Goal: Task Accomplishment & Management: Manage account settings

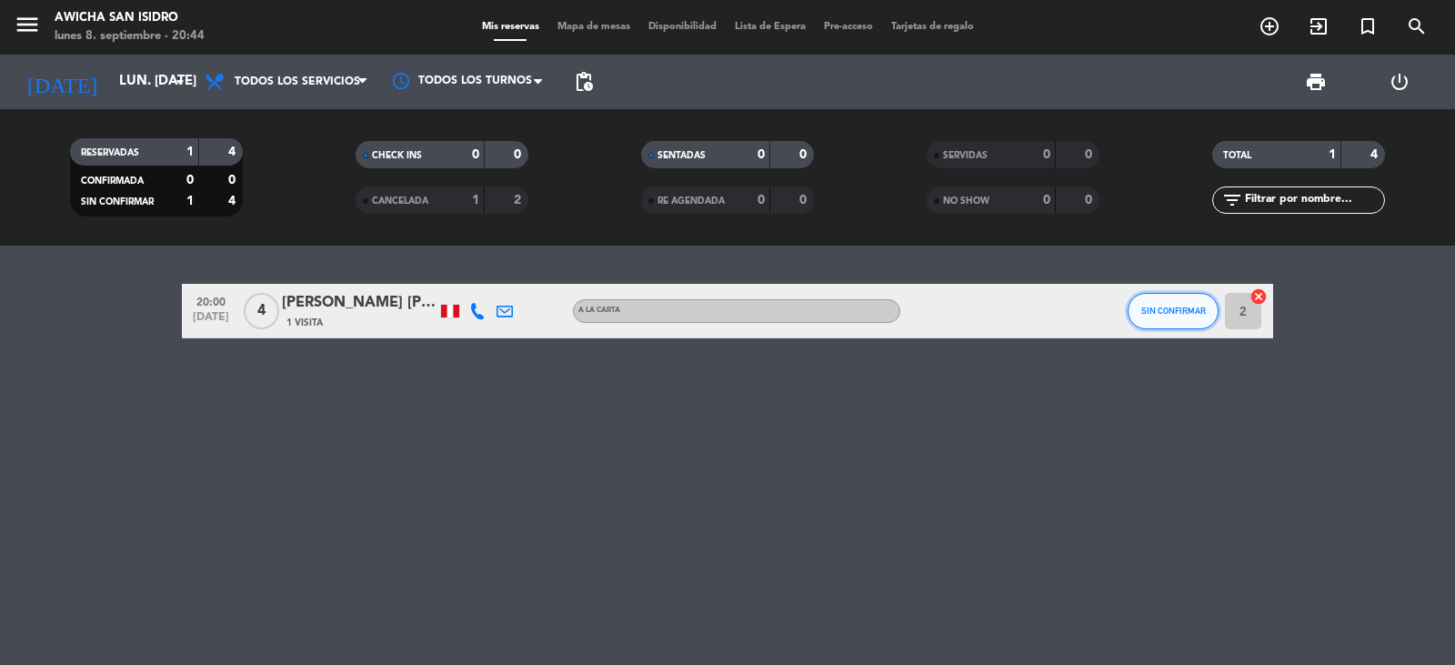
click at [1194, 320] on button "SIN CONFIRMAR" at bounding box center [1173, 311] width 91 height 36
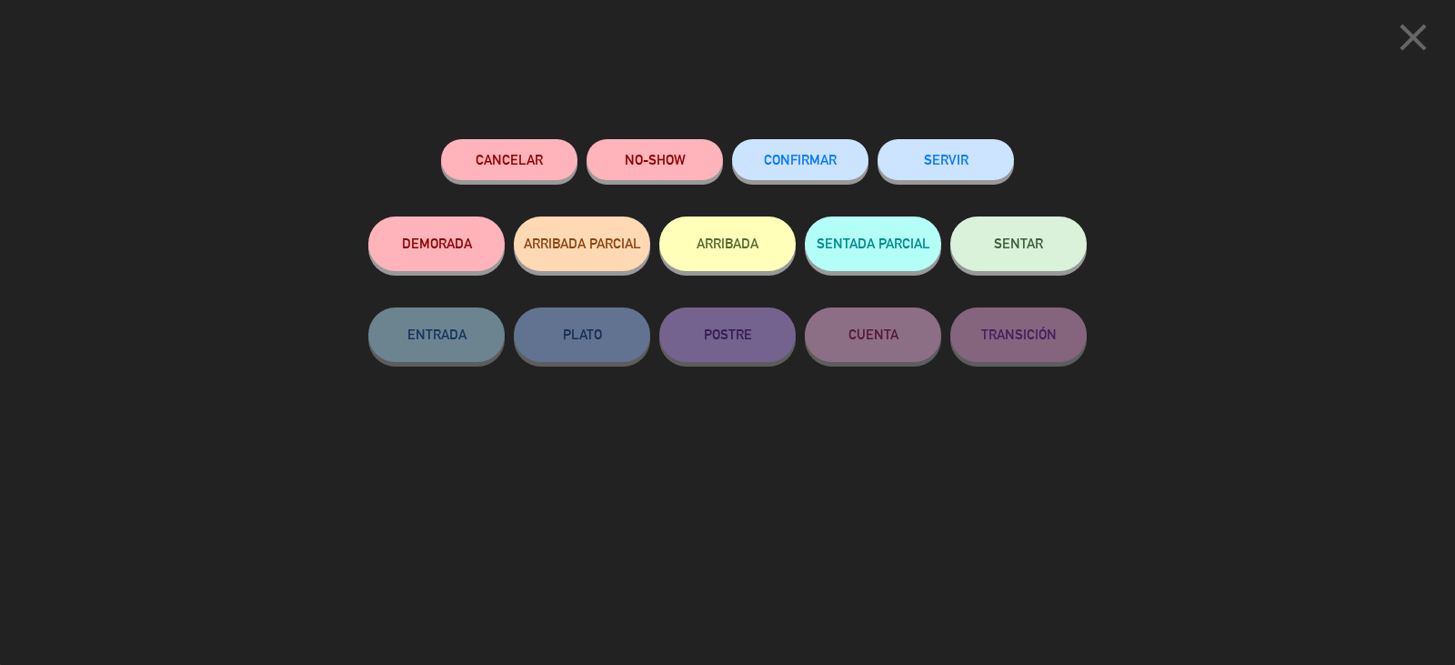
click at [640, 151] on button "NO-SHOW" at bounding box center [655, 159] width 136 height 41
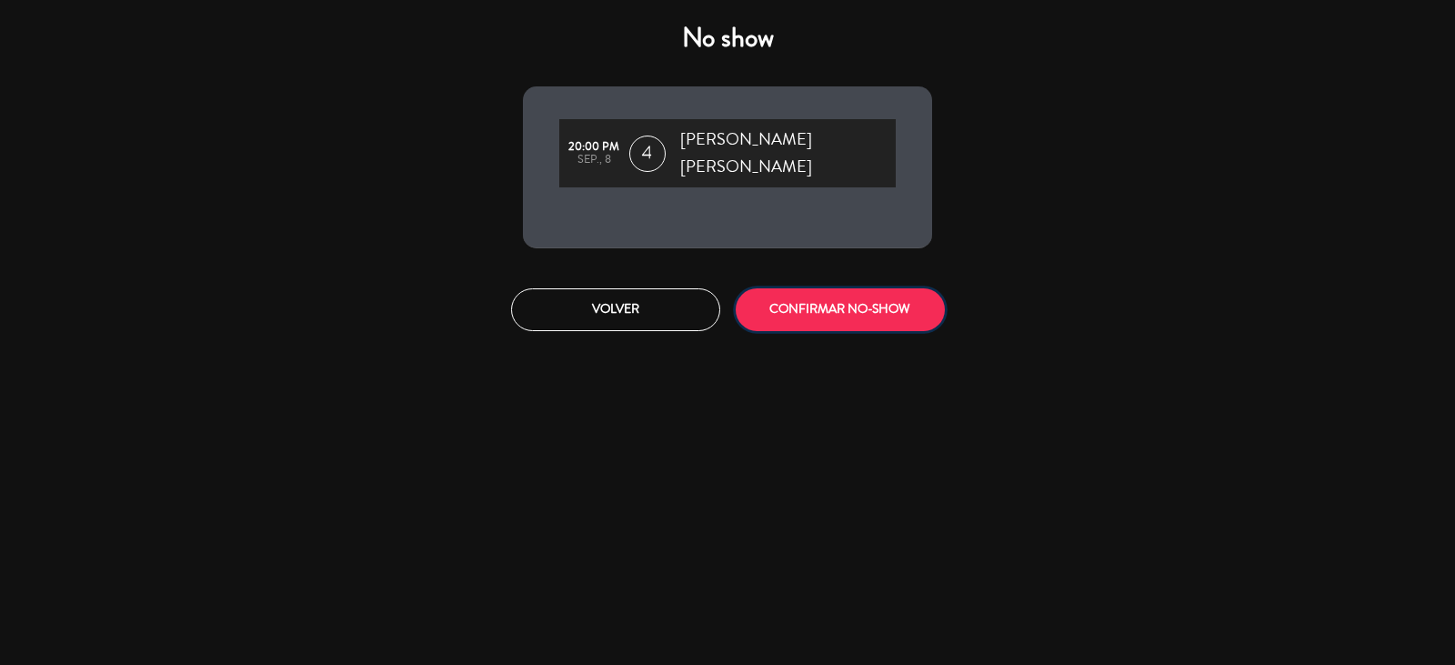
click at [803, 315] on button "CONFIRMAR NO-SHOW" at bounding box center [840, 309] width 209 height 43
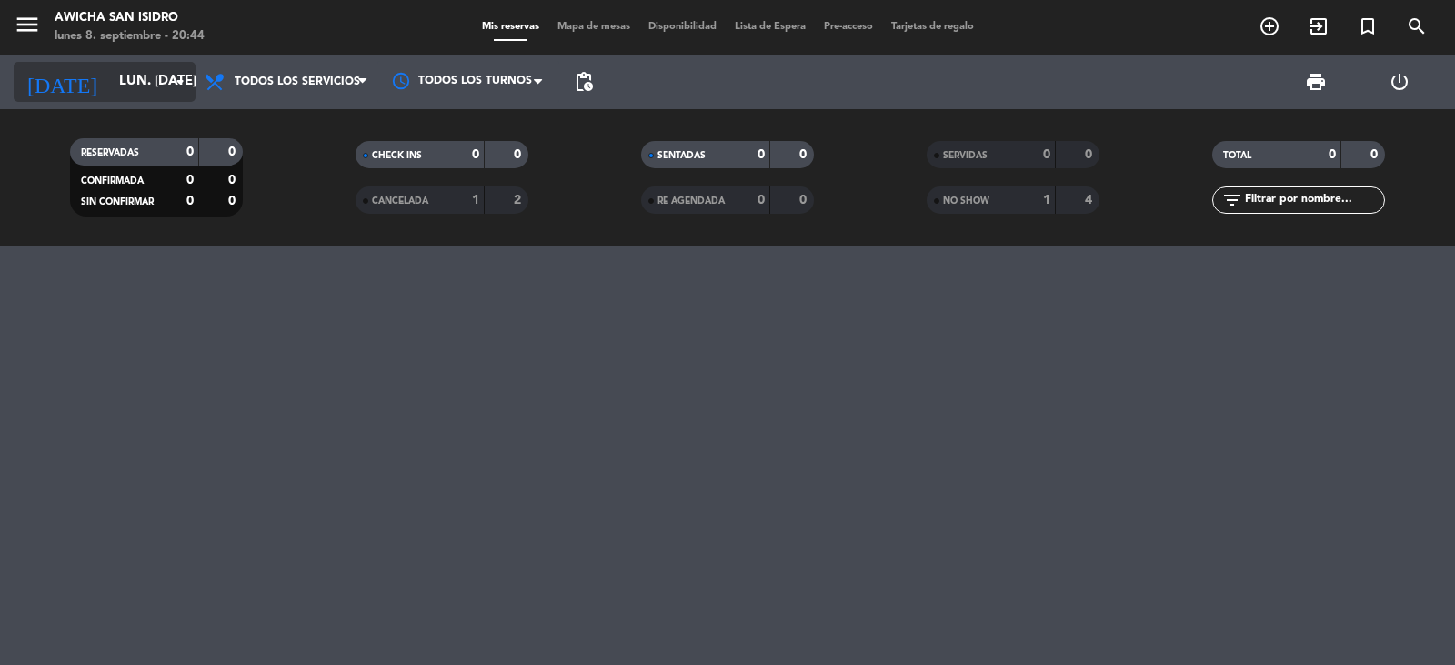
click at [139, 76] on input "lun. [DATE]" at bounding box center [198, 82] width 176 height 35
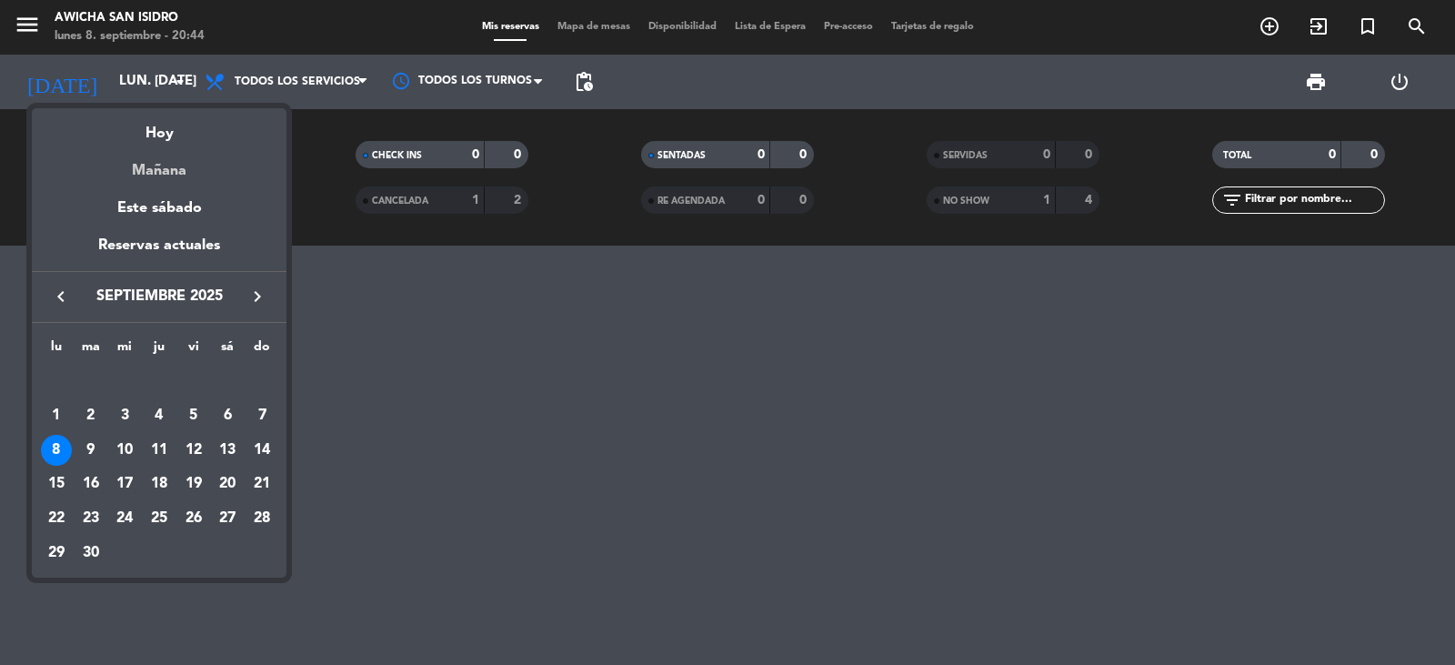
click at [165, 167] on div "Mañana" at bounding box center [159, 164] width 255 height 37
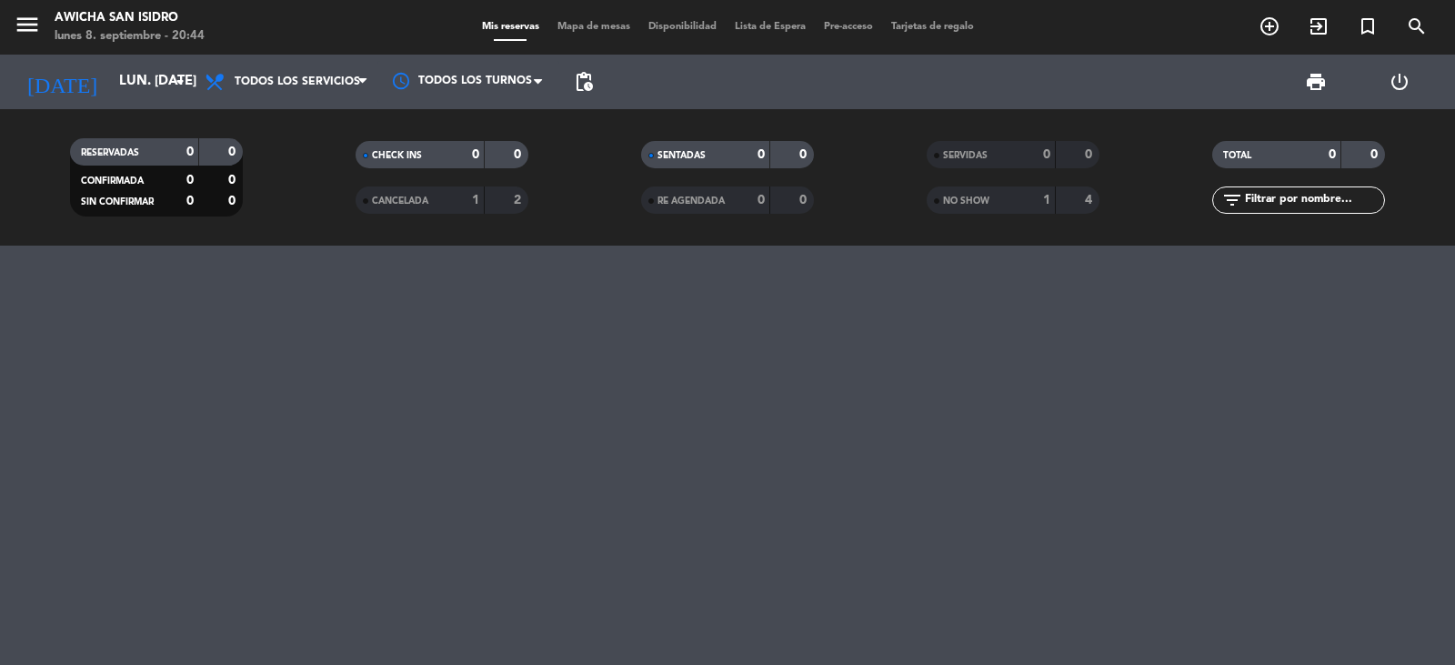
type input "[DATE] sep."
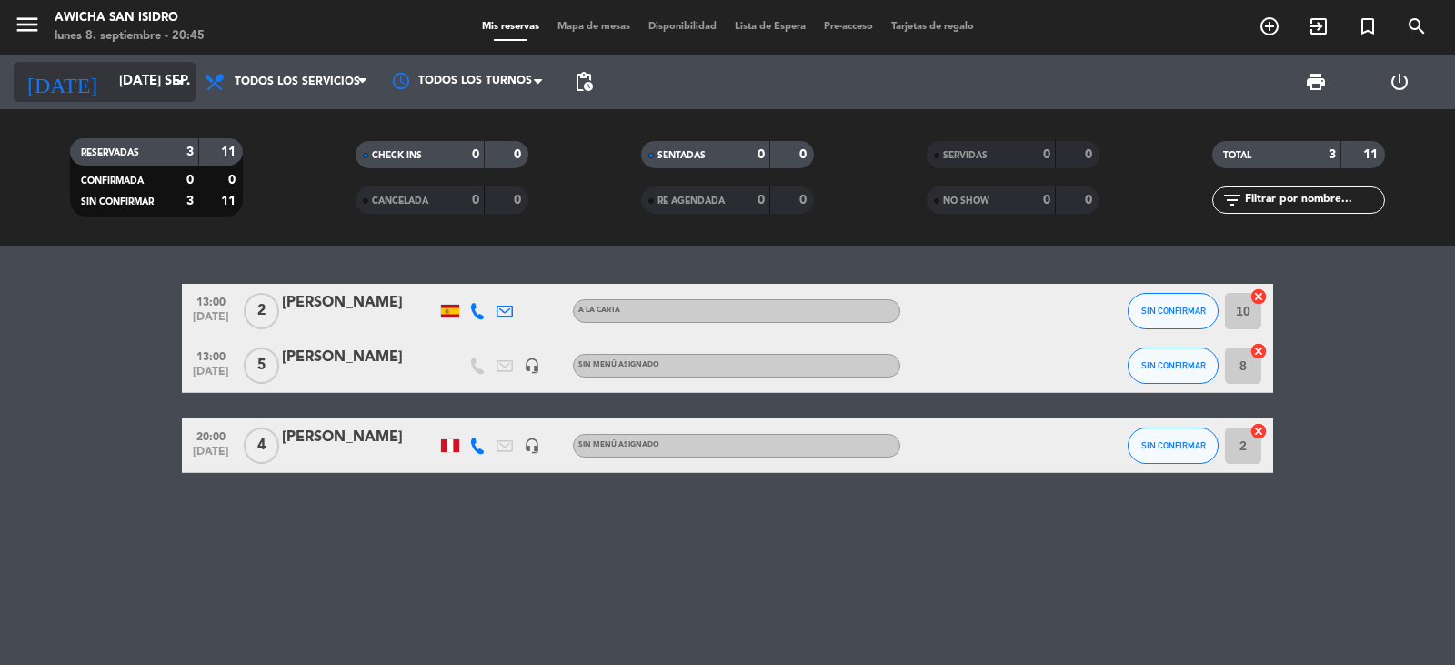
click at [190, 84] on icon "arrow_drop_down" at bounding box center [180, 82] width 22 height 22
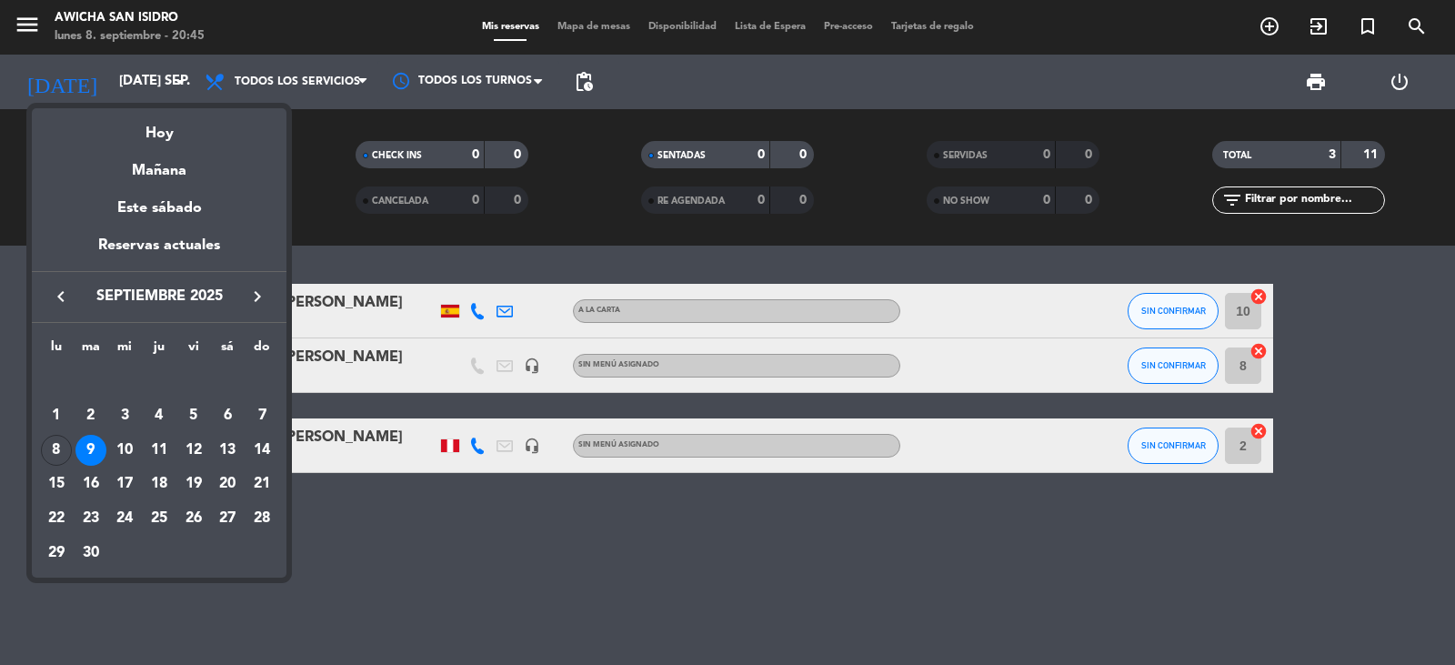
click at [1280, 25] on div at bounding box center [727, 332] width 1455 height 665
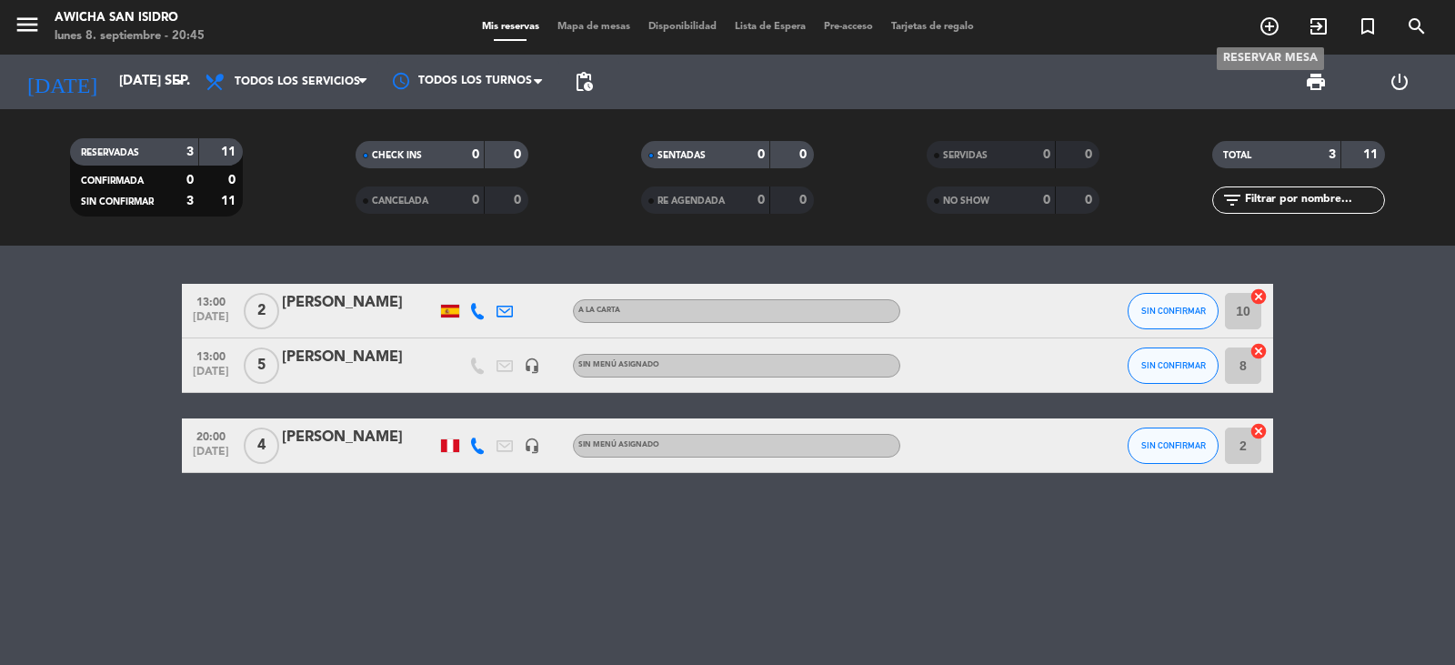
click at [1280, 24] on icon "add_circle_outline" at bounding box center [1270, 26] width 22 height 22
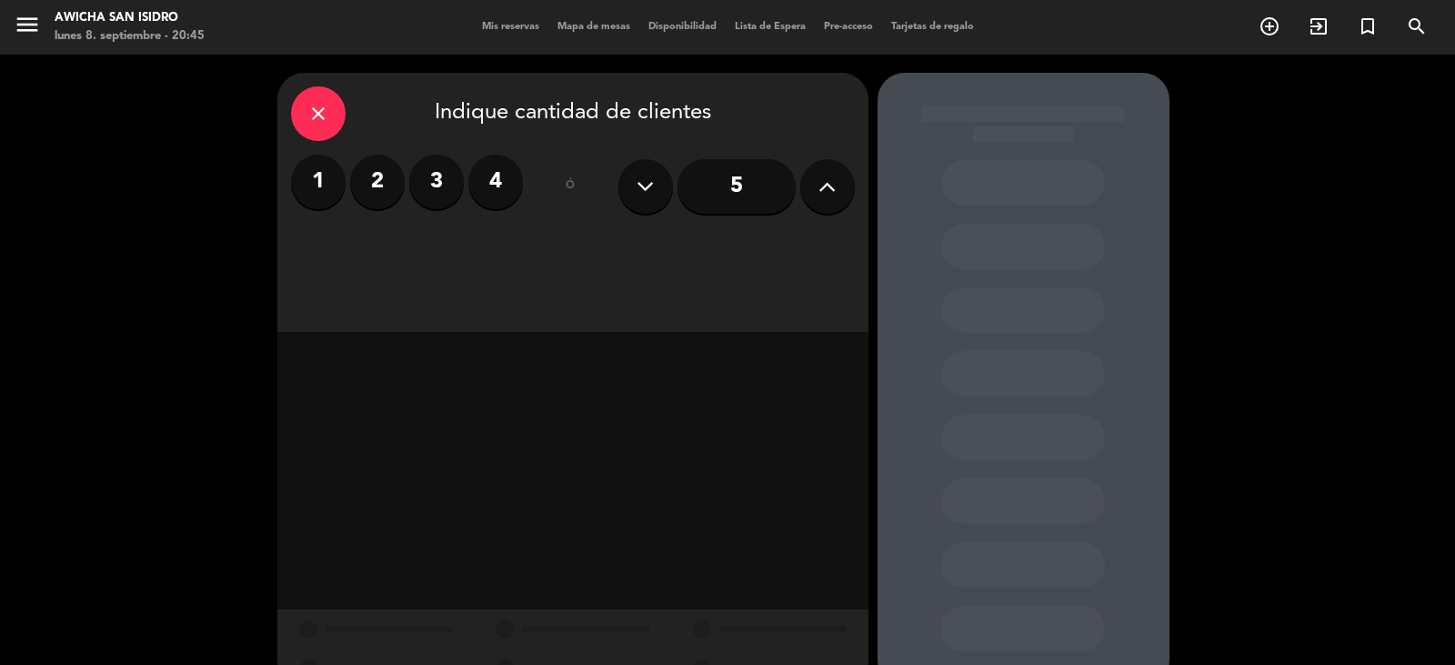
click at [799, 194] on div "5" at bounding box center [736, 187] width 236 height 64
drag, startPoint x: 799, startPoint y: 194, endPoint x: 813, endPoint y: 188, distance: 15.5
click at [799, 194] on div "5" at bounding box center [736, 187] width 236 height 64
click at [813, 188] on button at bounding box center [827, 186] width 55 height 55
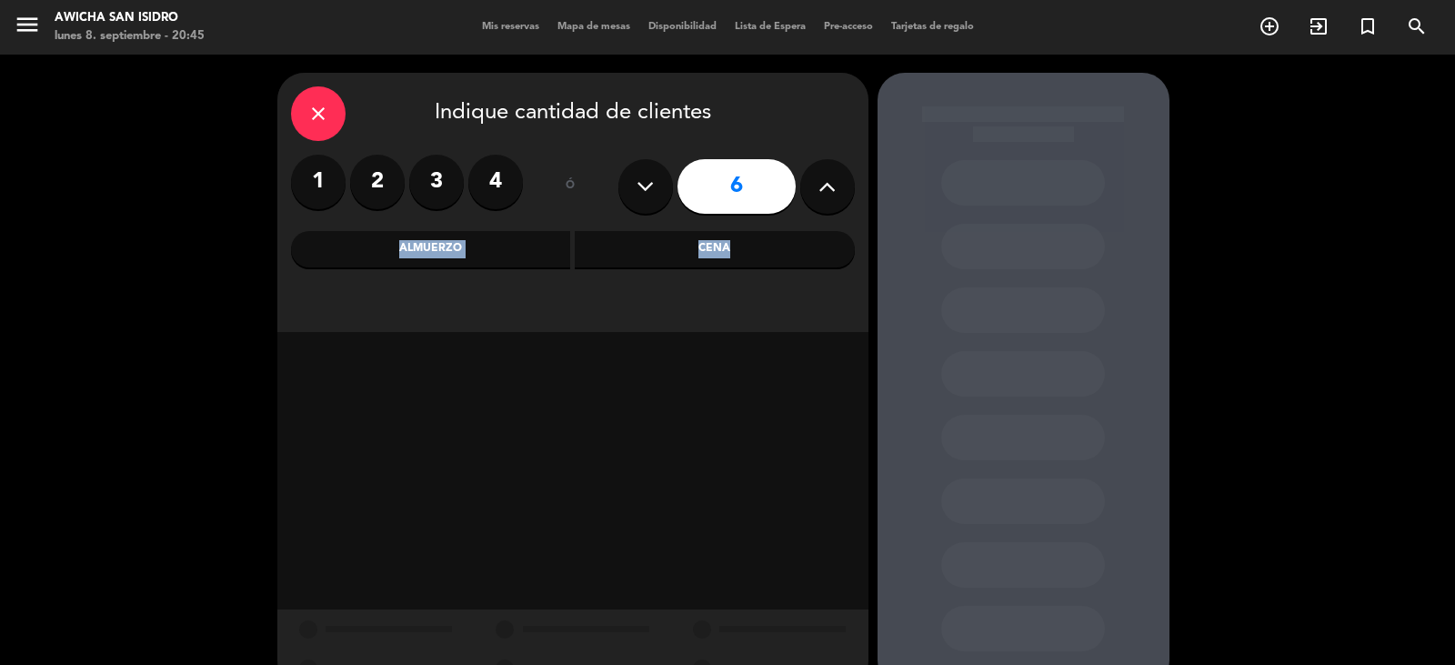
click at [813, 188] on button at bounding box center [827, 186] width 55 height 55
type input "10"
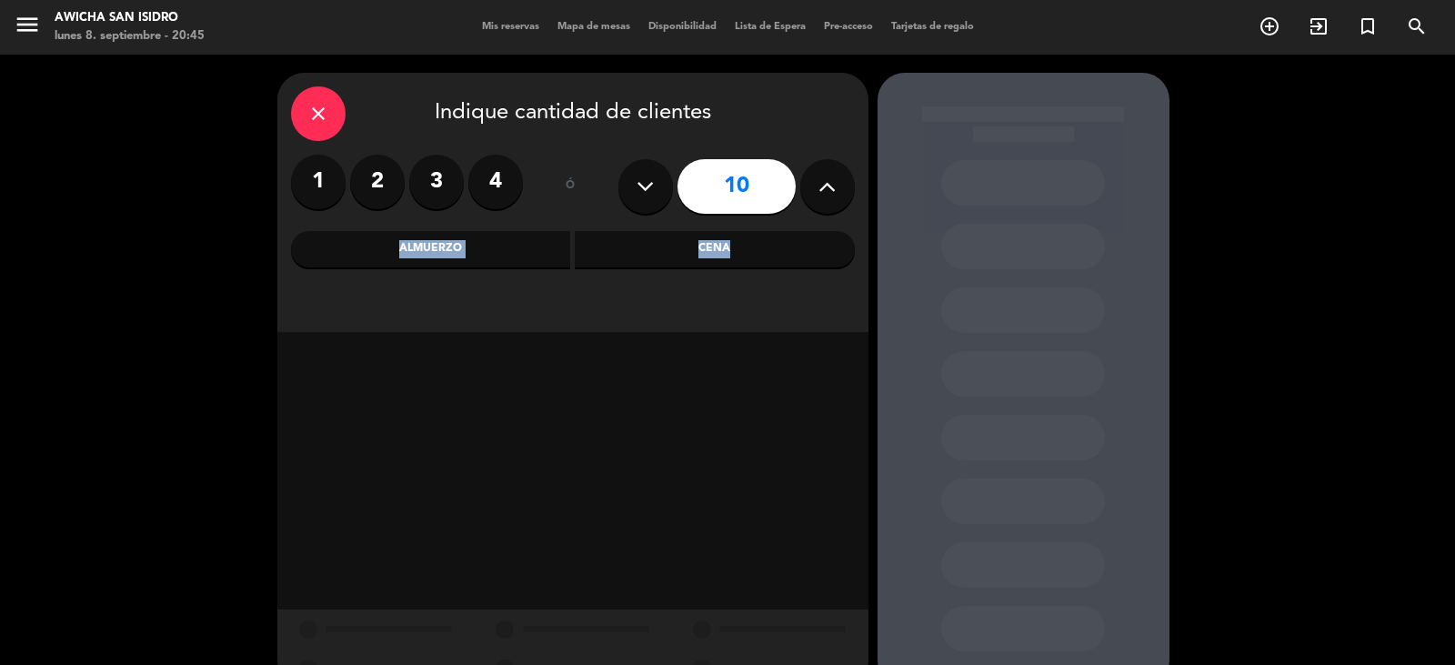
click at [476, 239] on div "Almuerzo" at bounding box center [431, 249] width 280 height 36
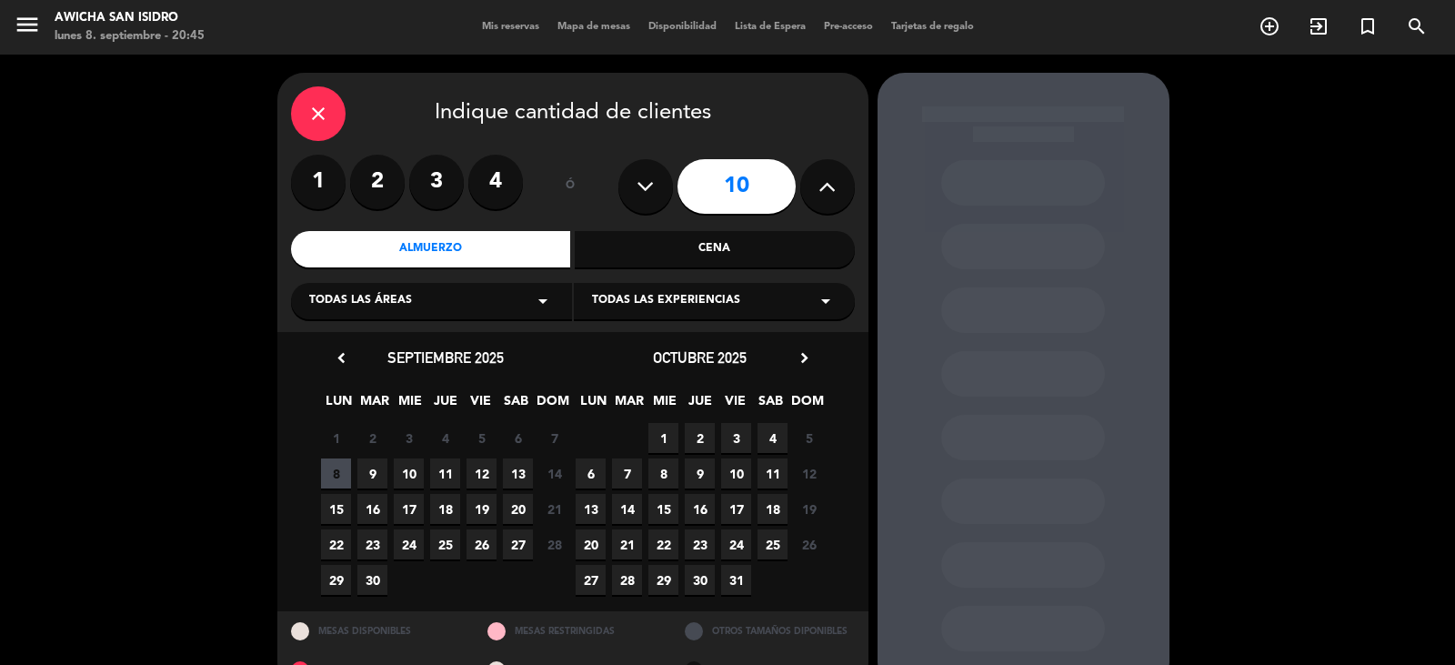
click at [452, 469] on span "11" at bounding box center [445, 473] width 30 height 30
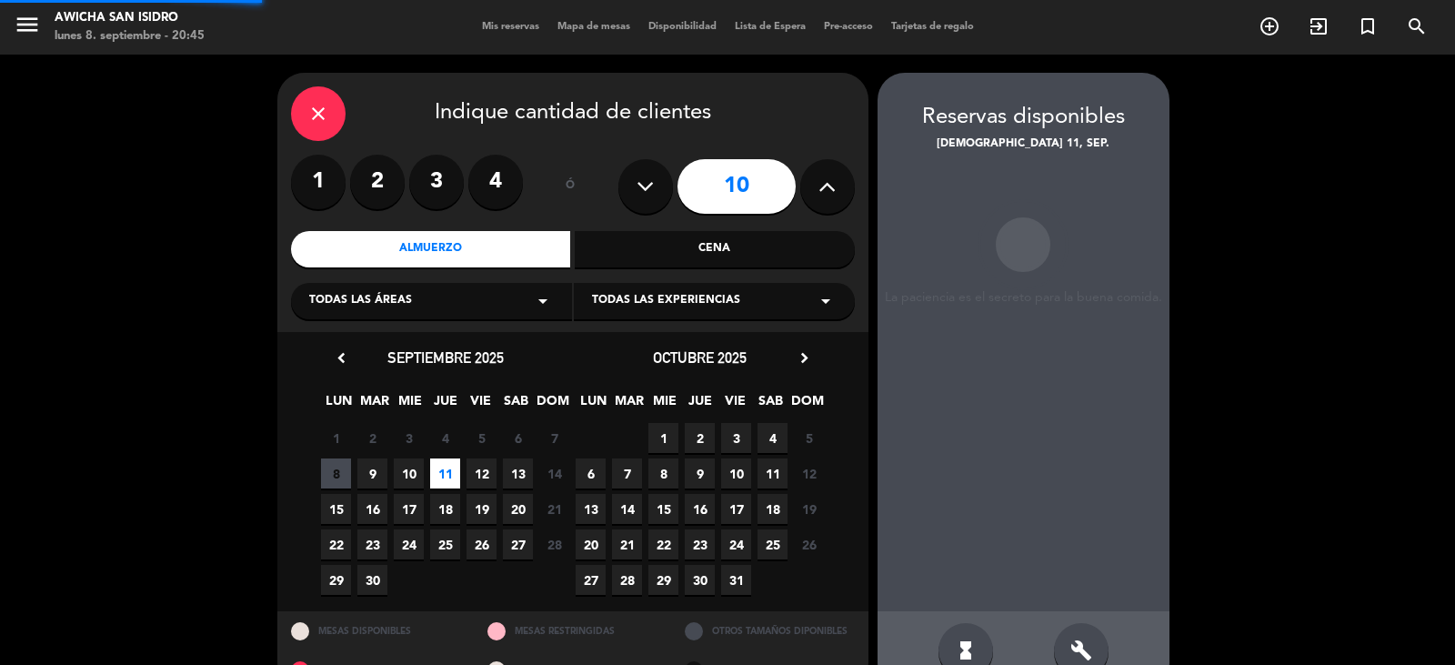
scroll to position [42, 0]
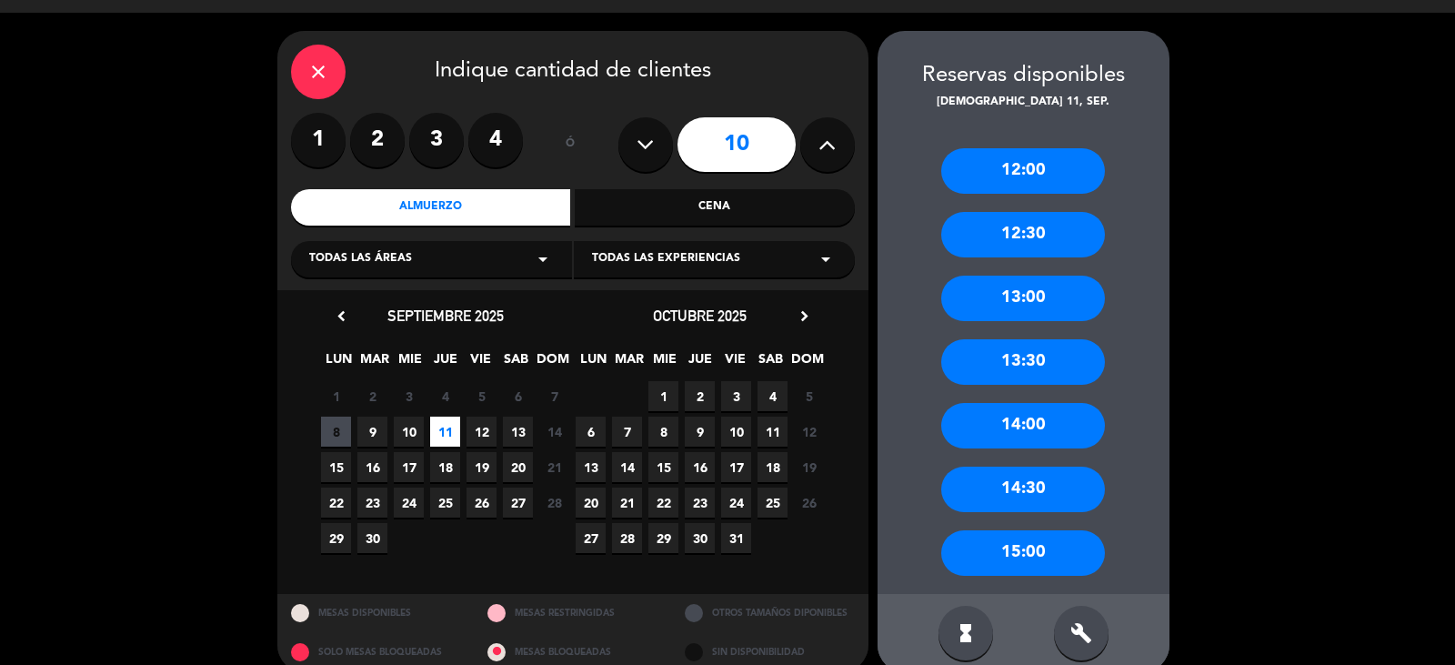
click at [1043, 296] on div "13:00" at bounding box center [1023, 298] width 164 height 45
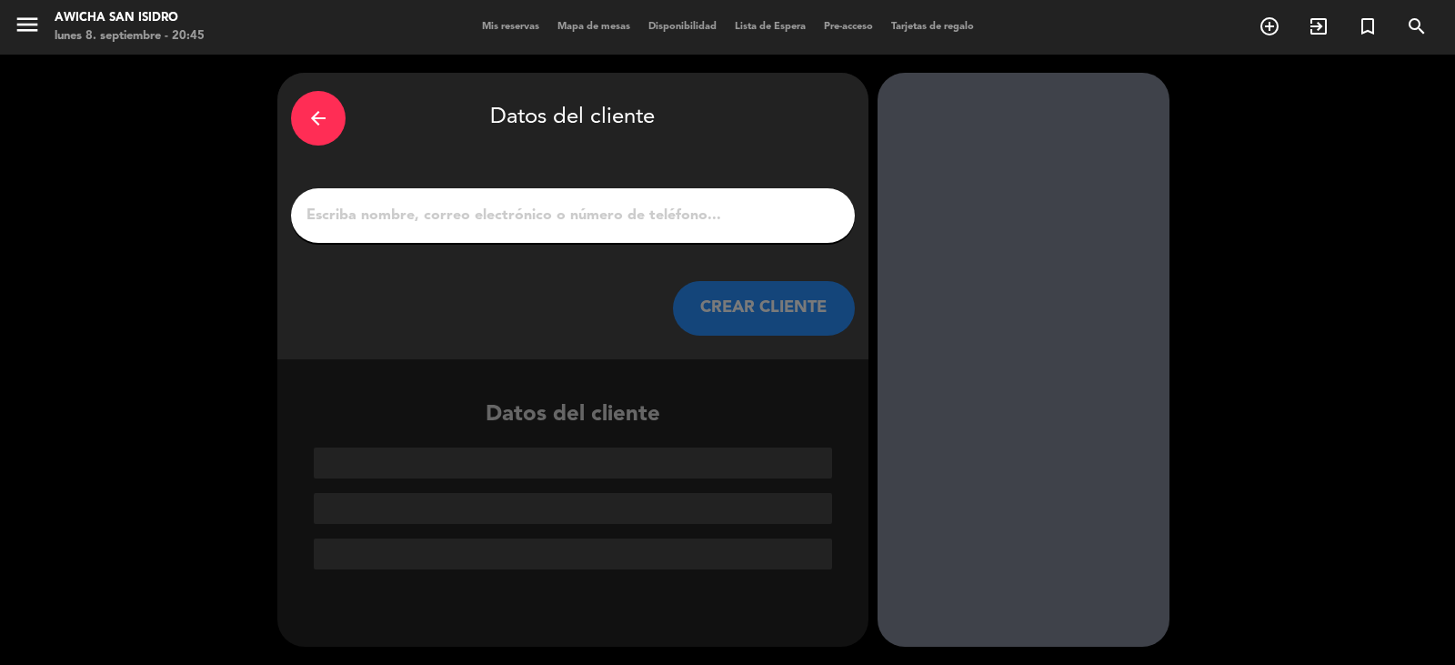
scroll to position [0, 0]
click at [540, 226] on input "1" at bounding box center [573, 215] width 537 height 25
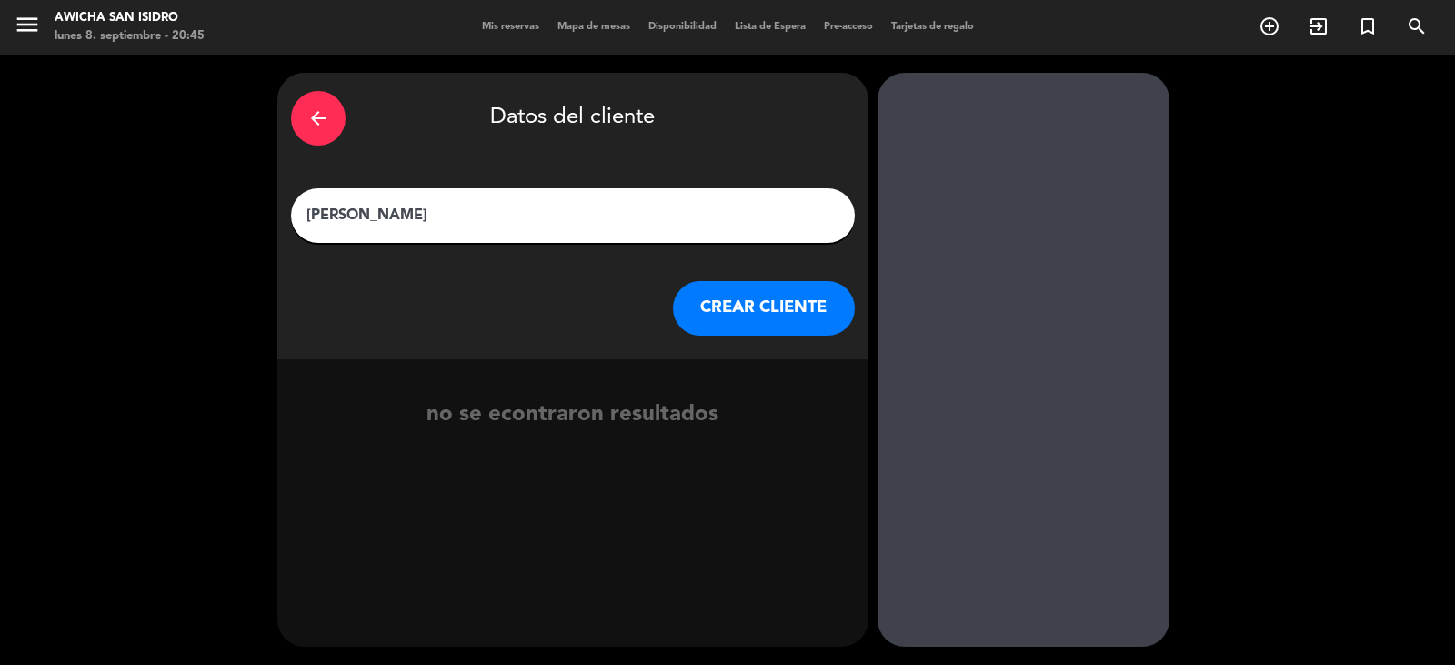
type input "[PERSON_NAME]"
click at [703, 311] on button "CREAR CLIENTE" at bounding box center [764, 308] width 182 height 55
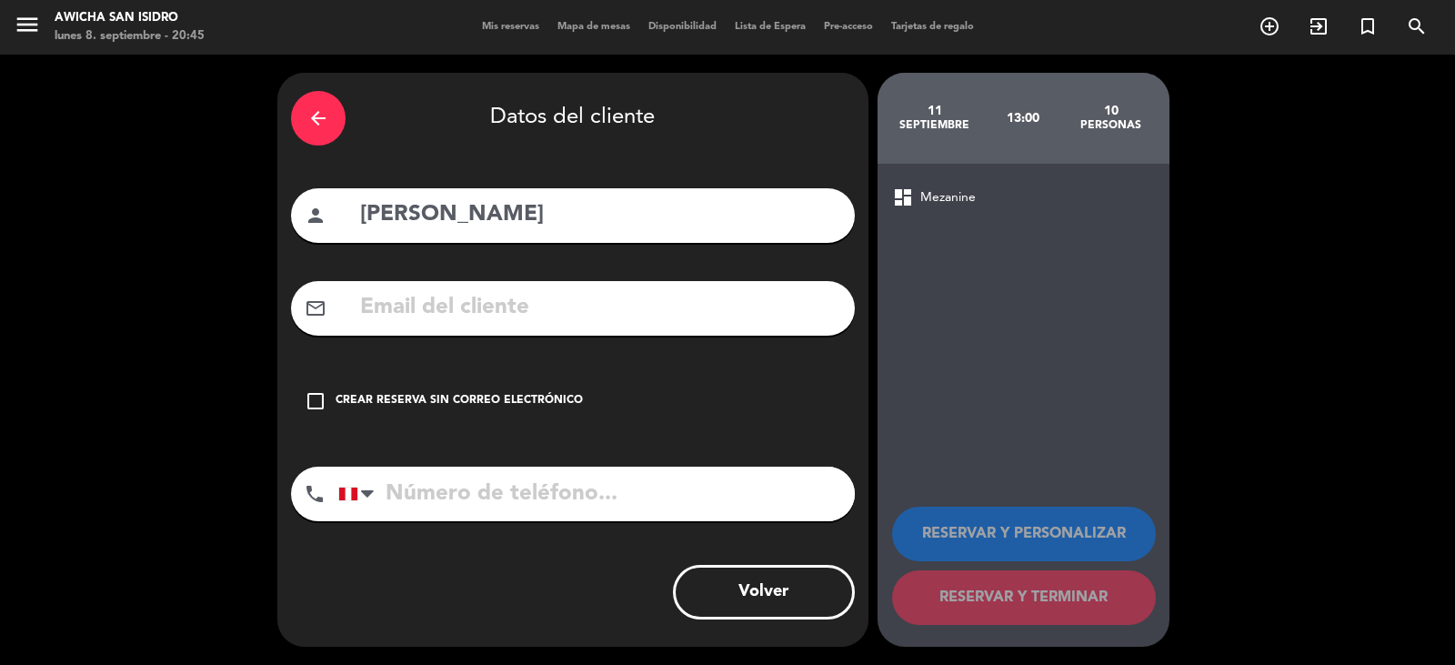
click at [339, 397] on div "Crear reserva sin correo electrónico" at bounding box center [459, 401] width 247 height 18
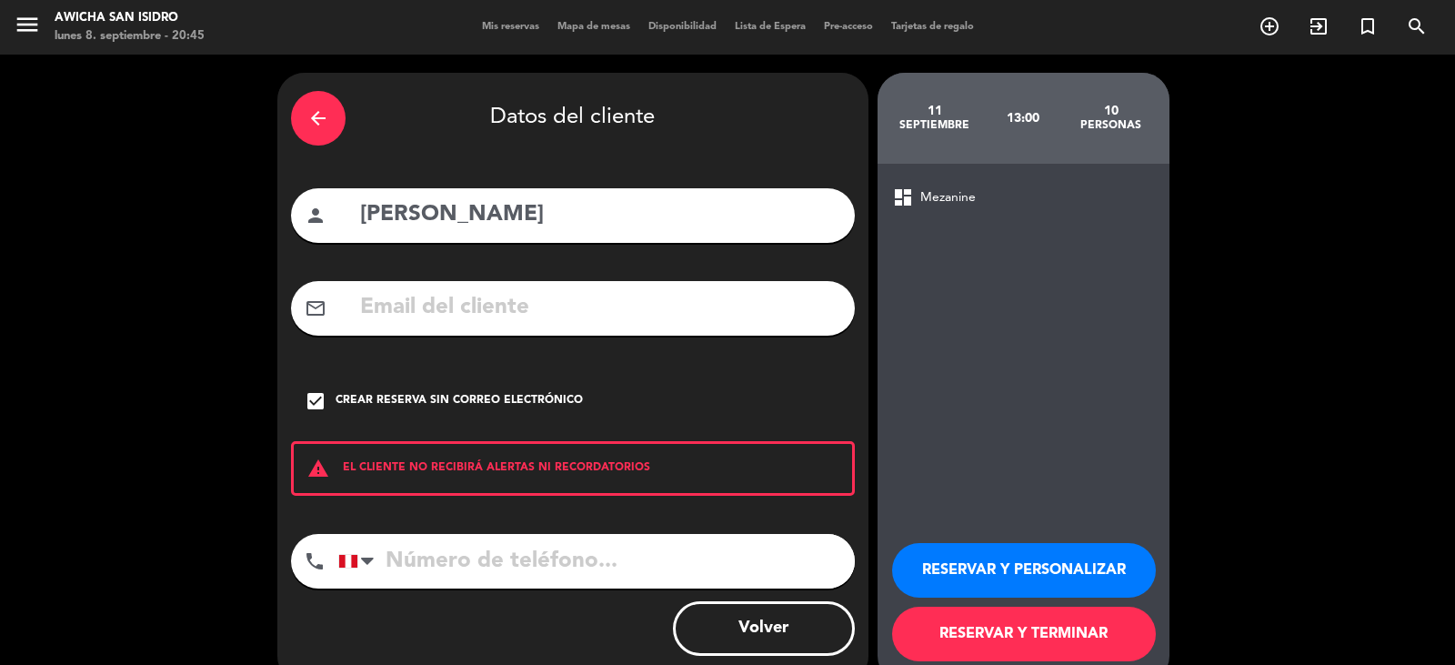
click at [971, 577] on button "RESERVAR Y PERSONALIZAR" at bounding box center [1024, 570] width 264 height 55
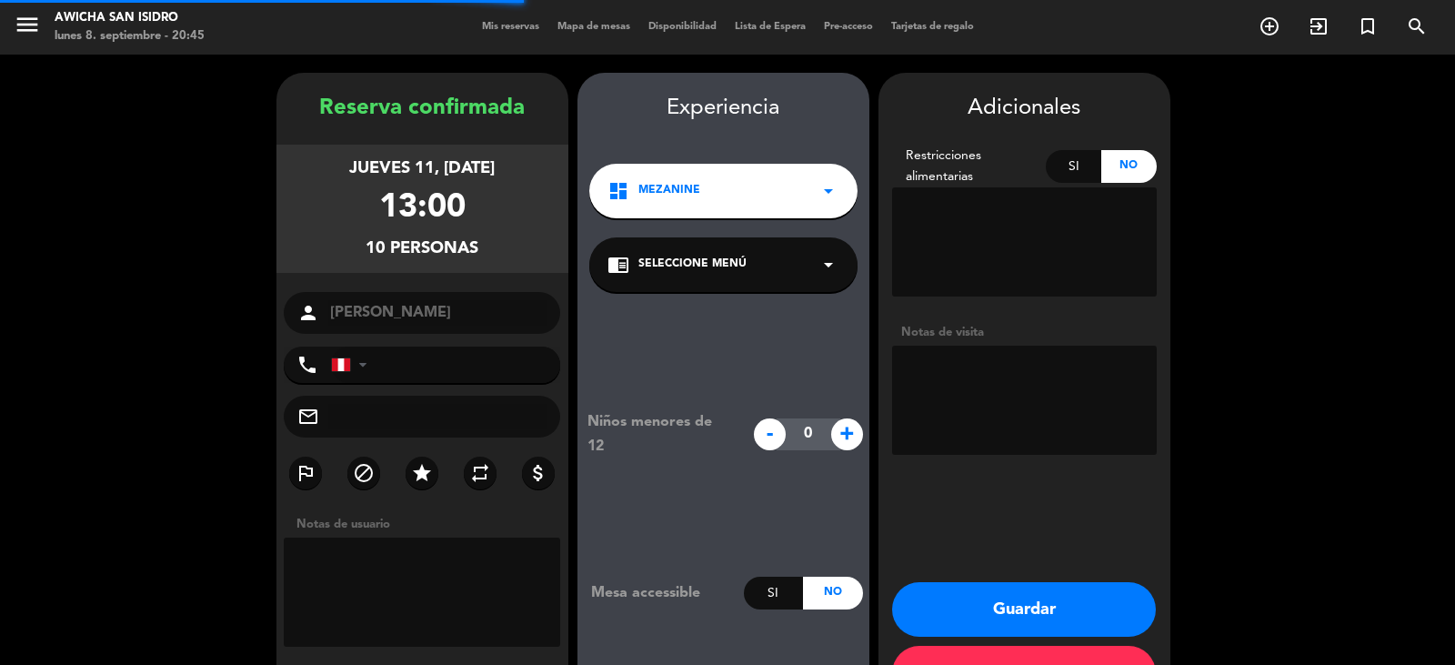
scroll to position [63, 0]
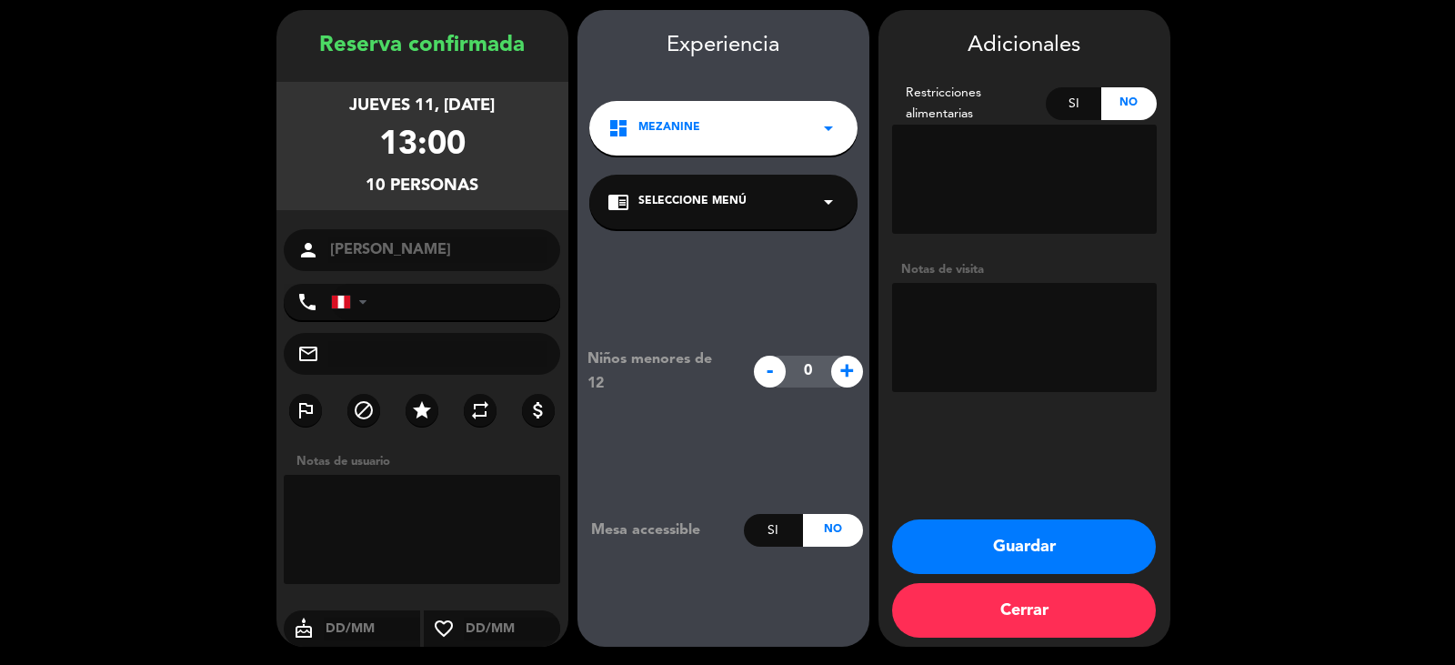
click at [997, 622] on button "Cerrar" at bounding box center [1024, 610] width 264 height 55
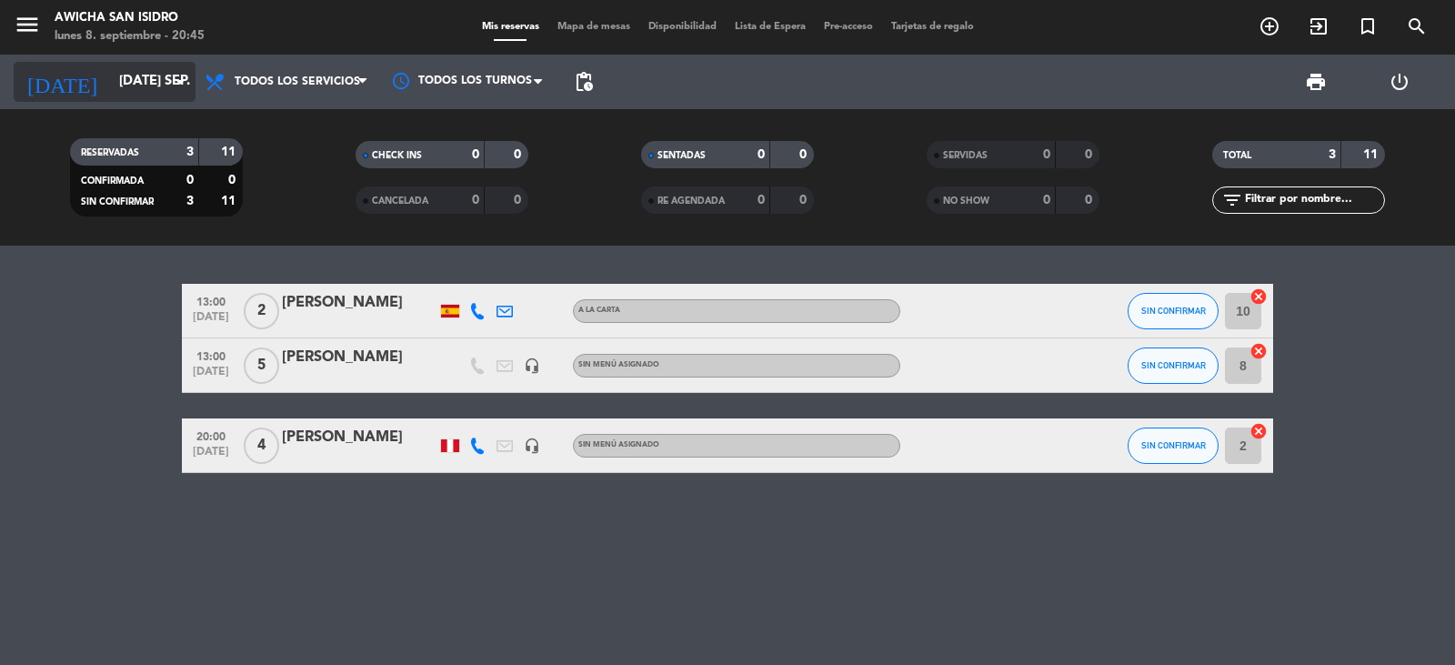
click at [162, 75] on input "[DATE] sep." at bounding box center [198, 82] width 176 height 35
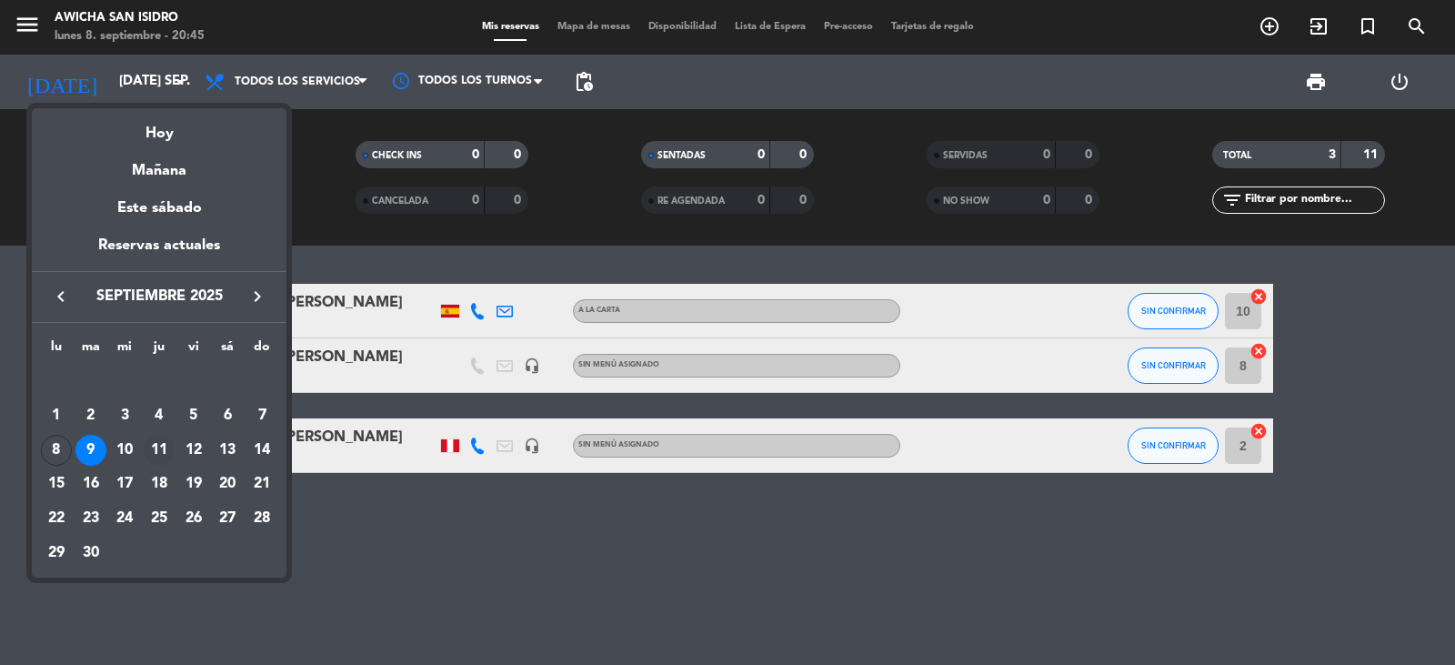
click at [154, 447] on div "11" at bounding box center [159, 450] width 31 height 31
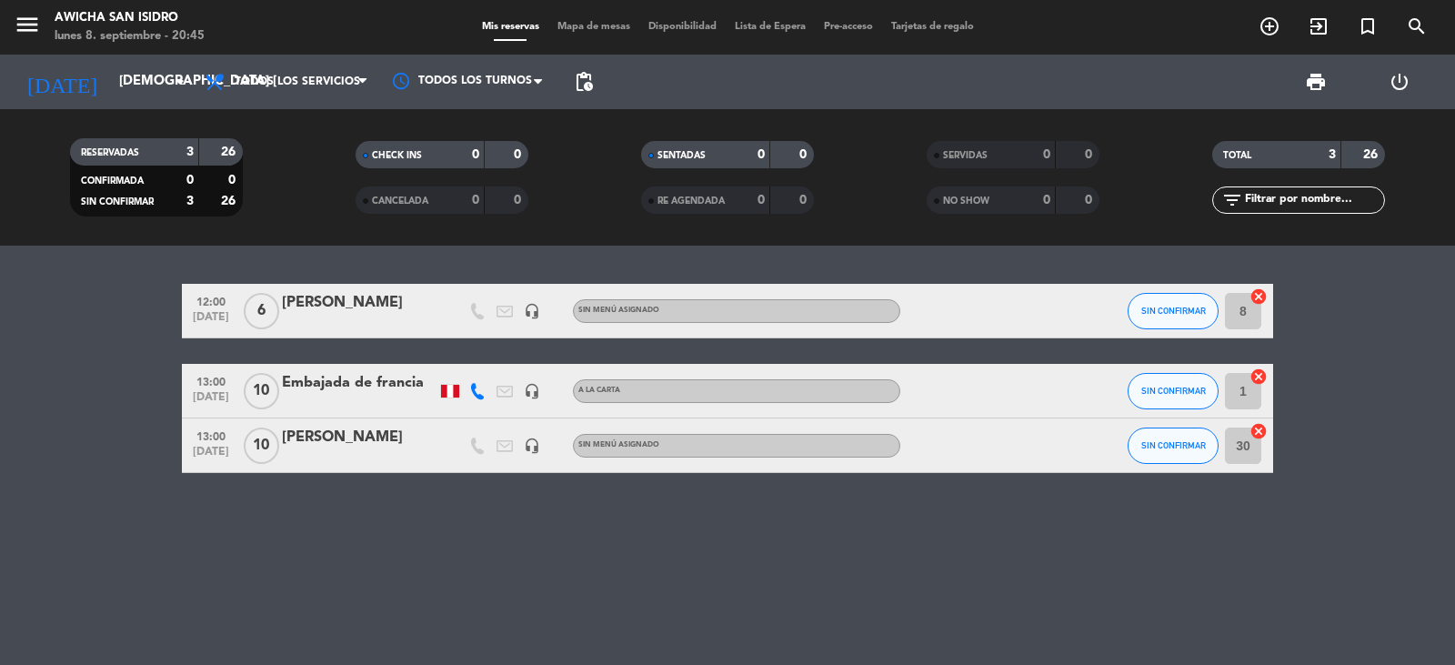
click at [390, 382] on div "Embajada de francia" at bounding box center [359, 383] width 155 height 24
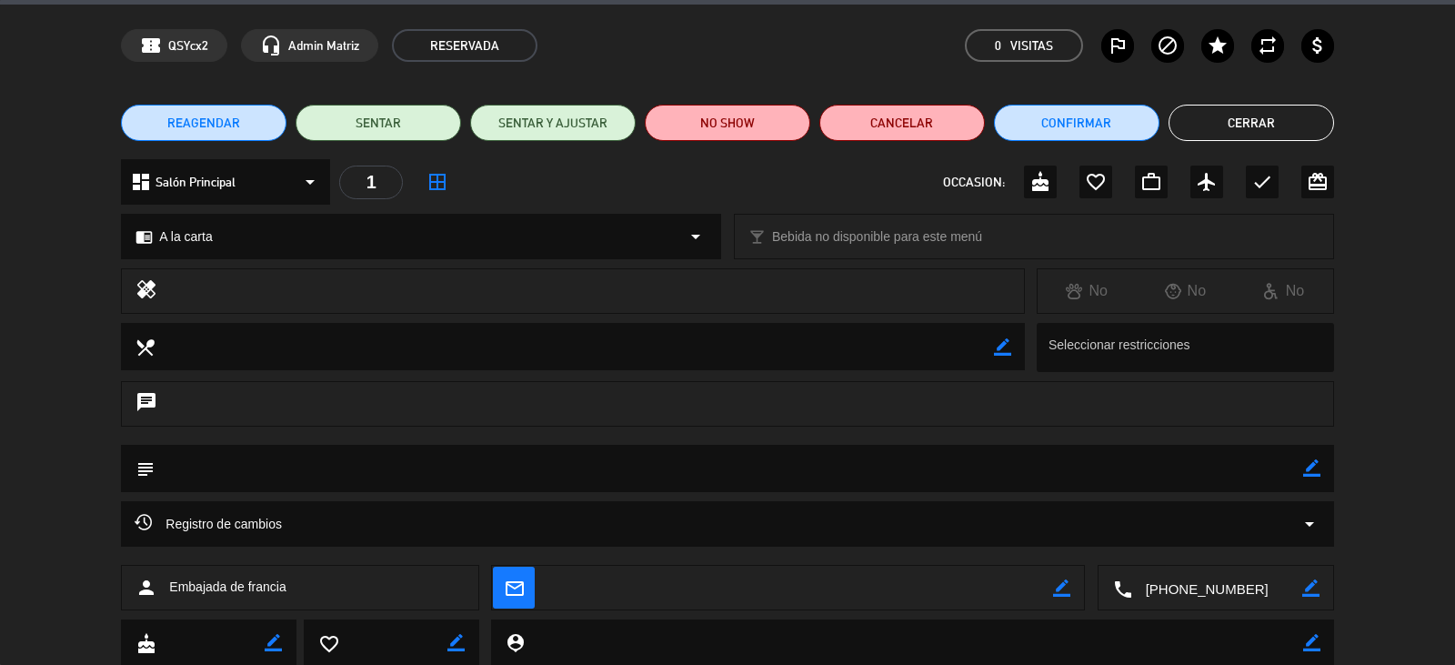
scroll to position [91, 0]
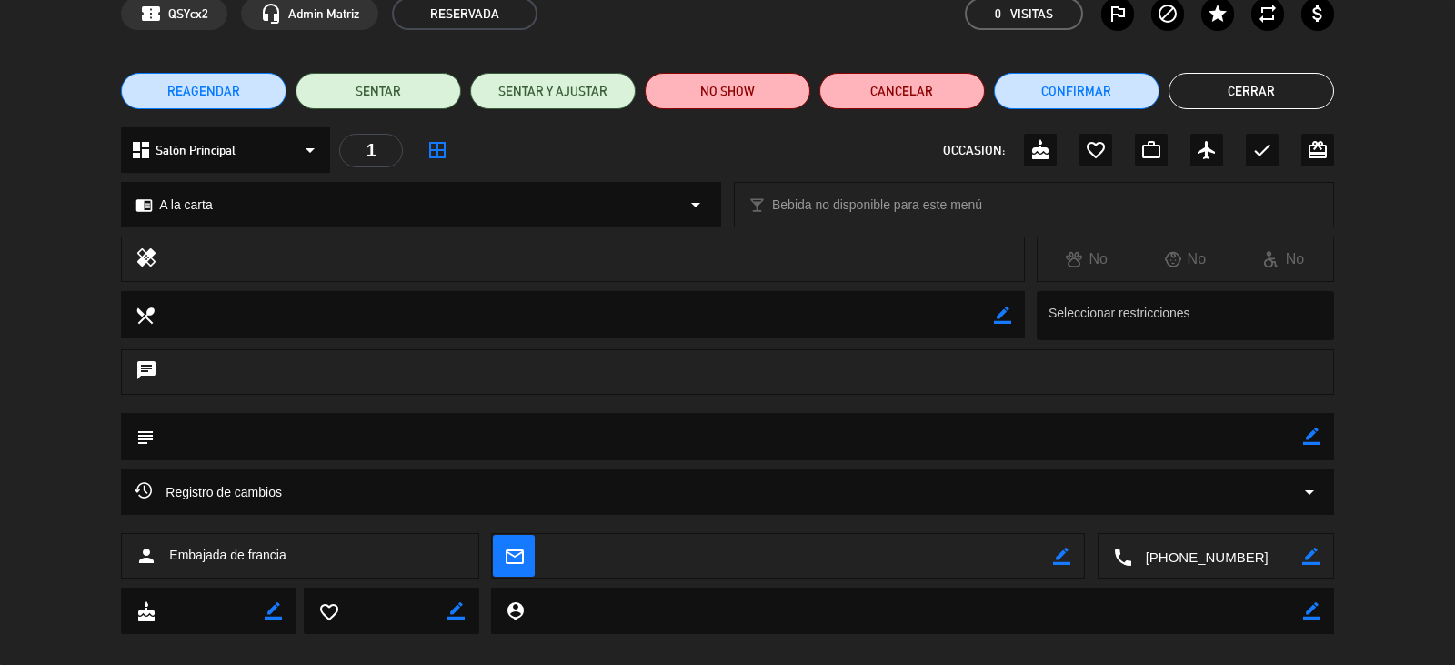
click at [1263, 105] on button "Cerrar" at bounding box center [1252, 91] width 166 height 36
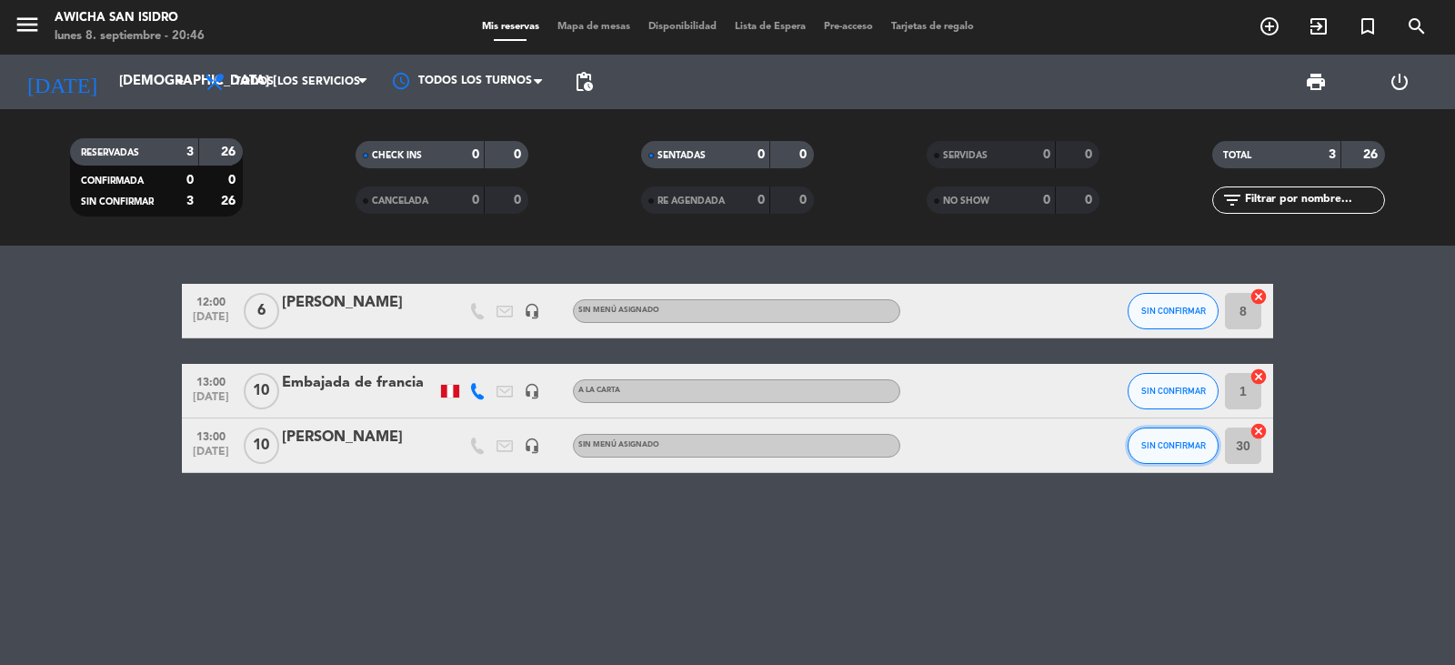
click at [1178, 450] on button "SIN CONFIRMAR" at bounding box center [1173, 445] width 91 height 36
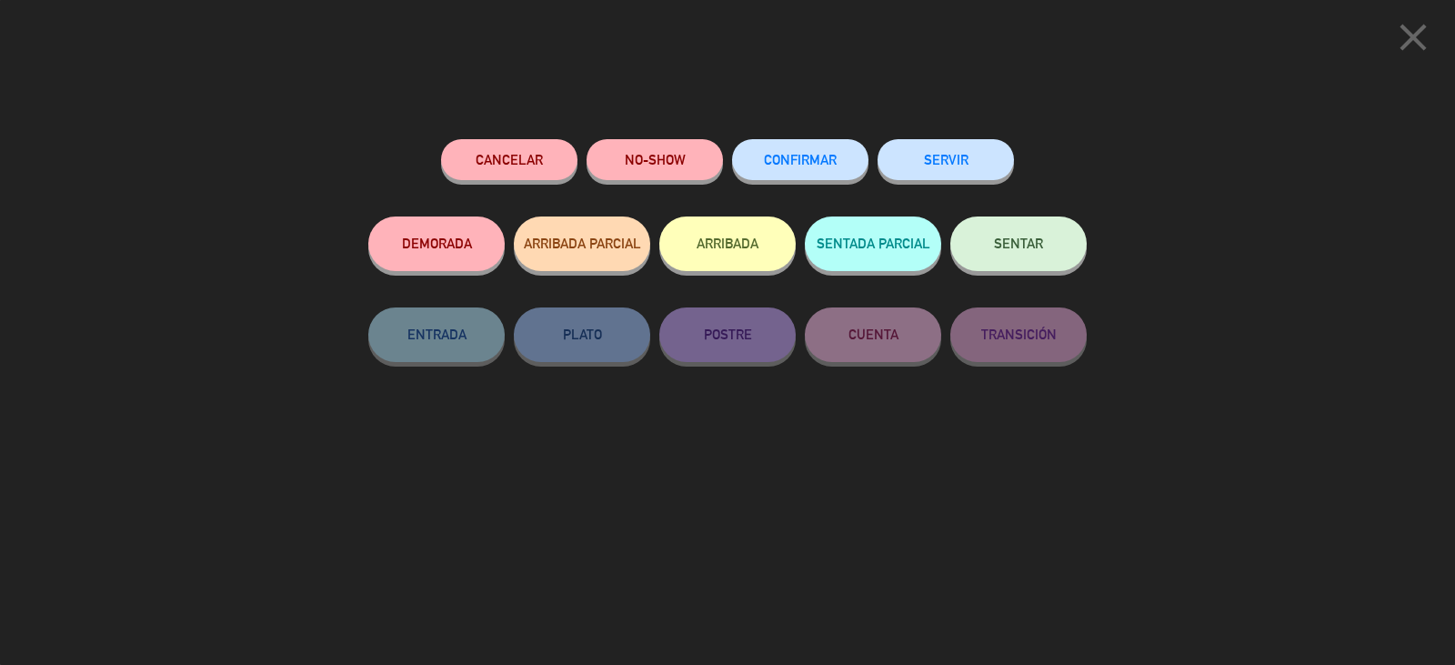
click at [537, 174] on button "Cancelar" at bounding box center [509, 159] width 136 height 41
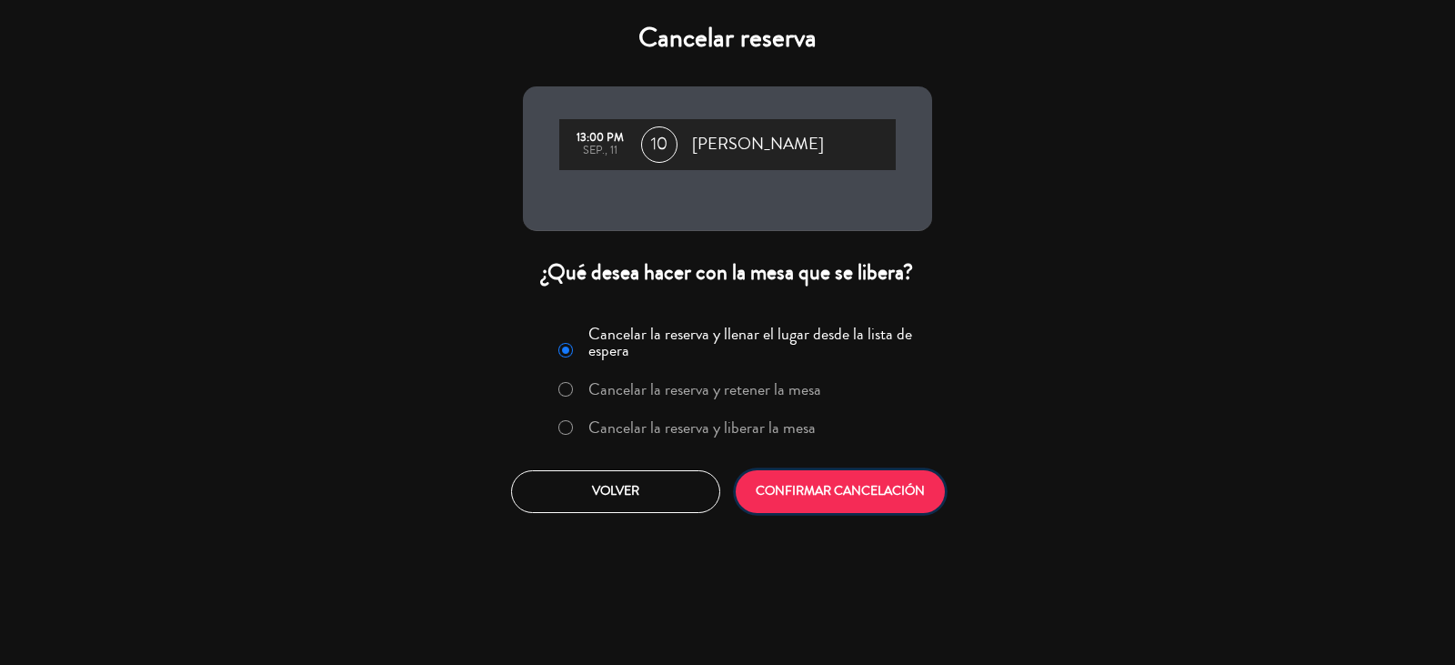
click at [800, 479] on button "CONFIRMAR CANCELACIÓN" at bounding box center [840, 491] width 209 height 43
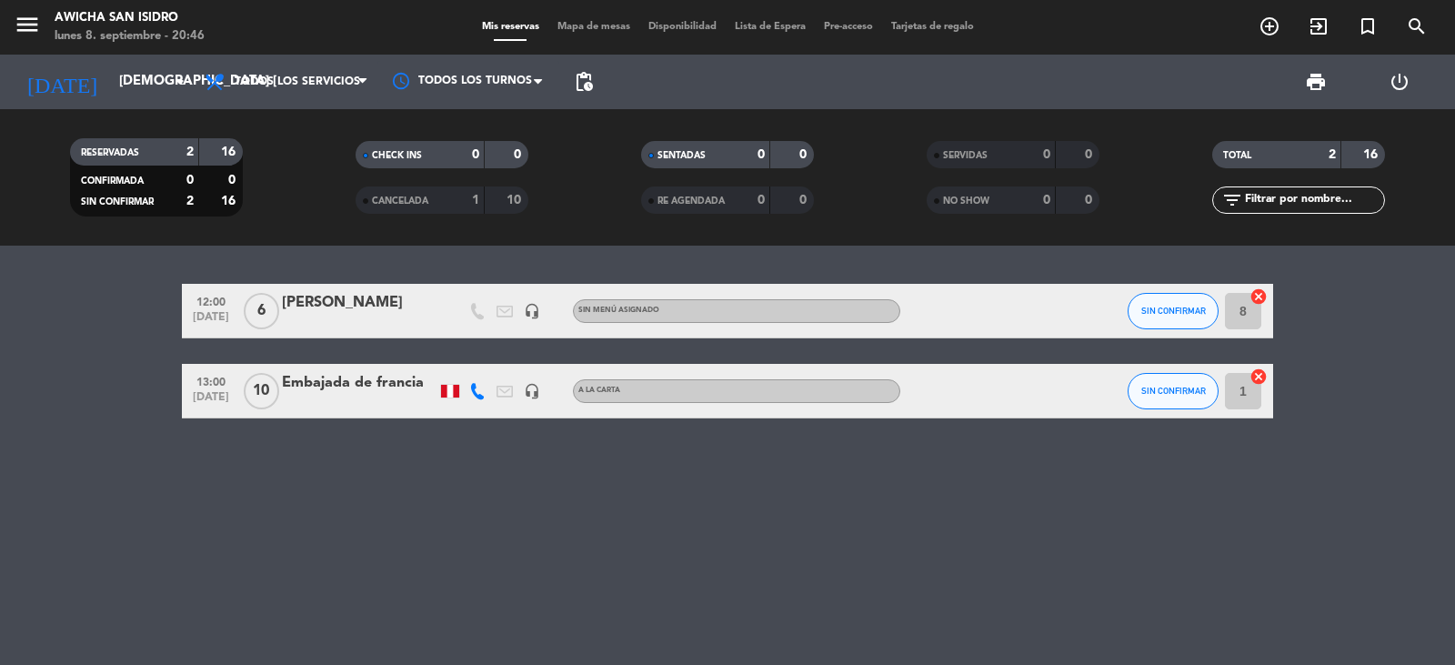
click at [209, 518] on div "12:00 [DATE] 6 [PERSON_NAME] headset_mic Sin menú asignado SIN CONFIRMAR 8 canc…" at bounding box center [727, 455] width 1455 height 419
click at [110, 78] on input "[DEMOGRAPHIC_DATA] [DATE]" at bounding box center [198, 82] width 176 height 35
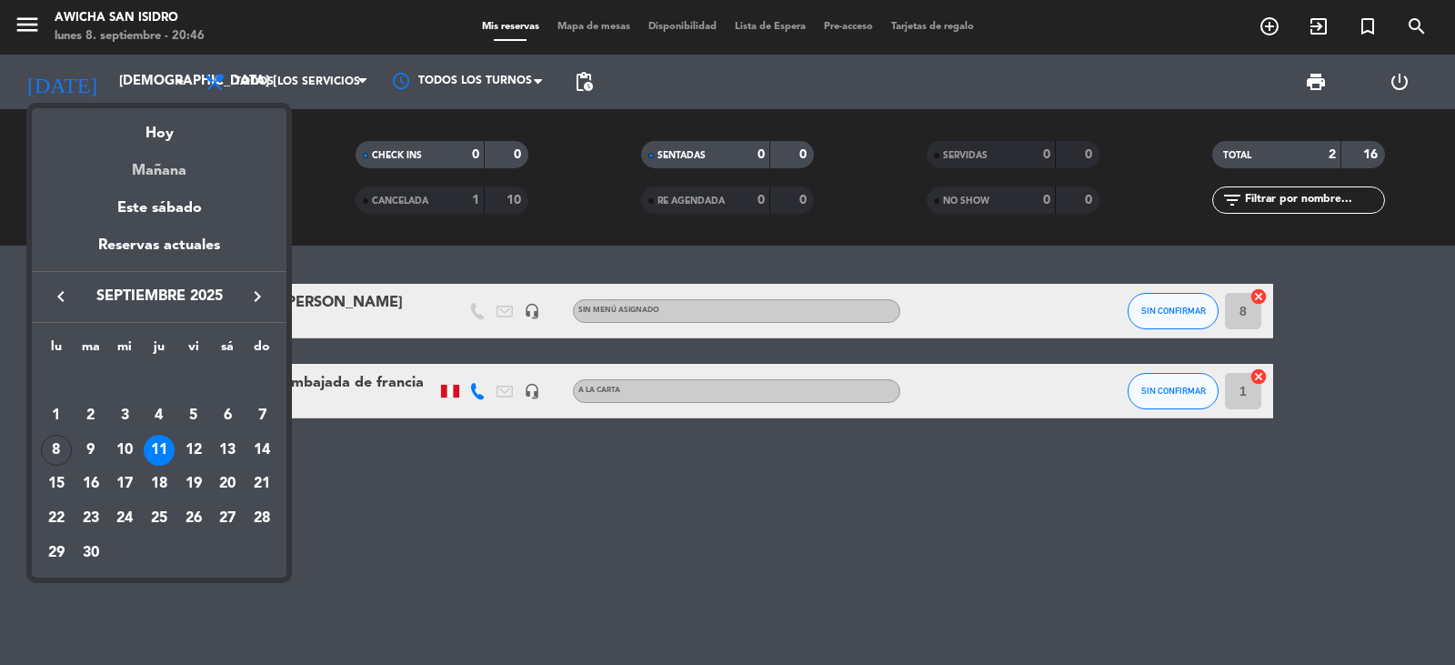
click at [154, 172] on div "Mañana" at bounding box center [159, 164] width 255 height 37
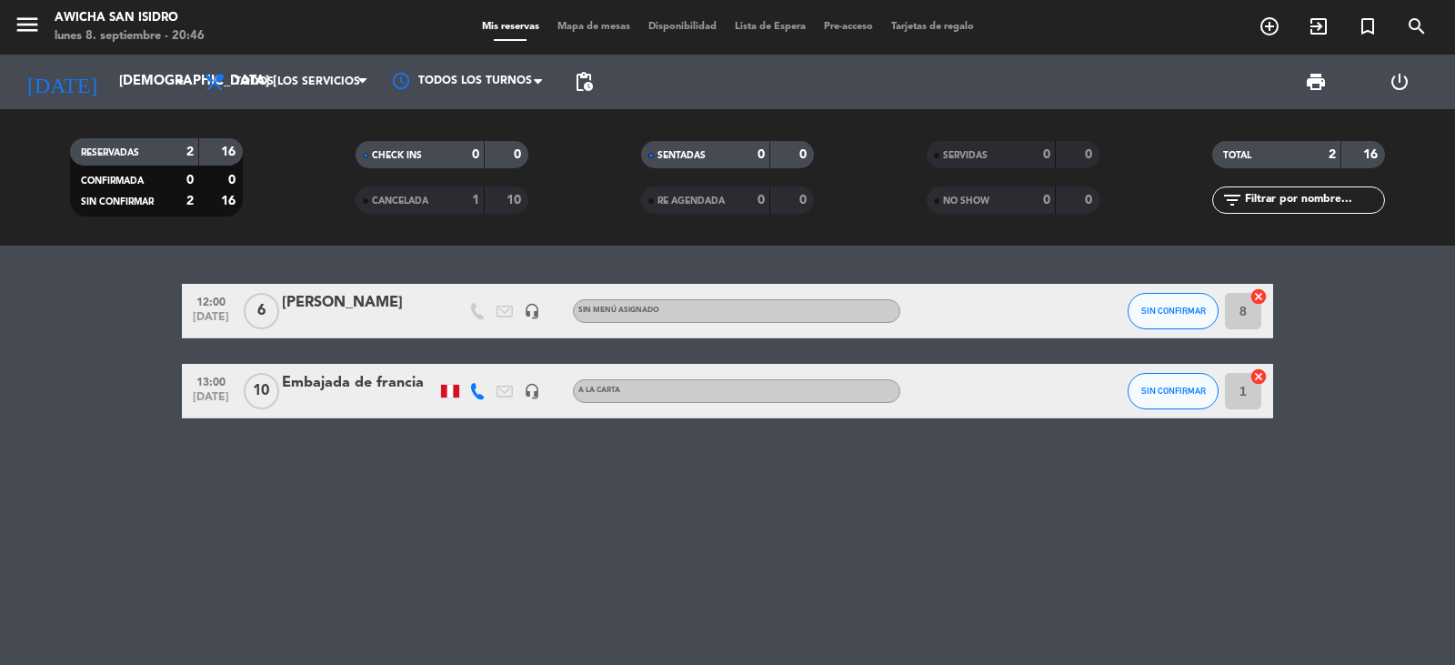
type input "[DATE] sep."
